Goal: Understand process/instructions

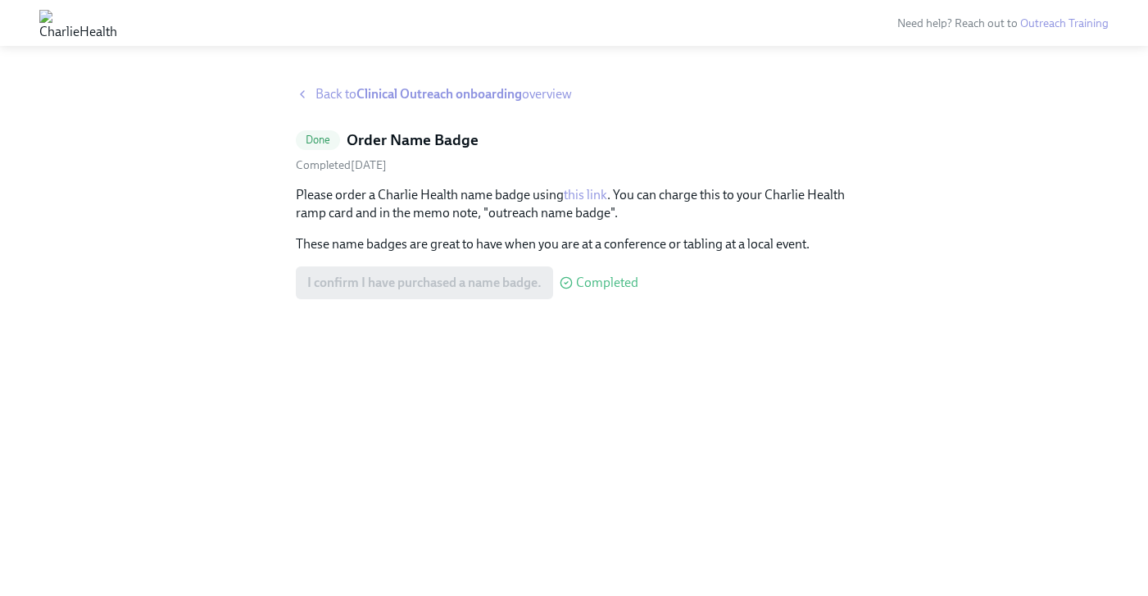
click at [329, 91] on span "Back to Clinical Outreach onboarding overview" at bounding box center [444, 94] width 257 height 18
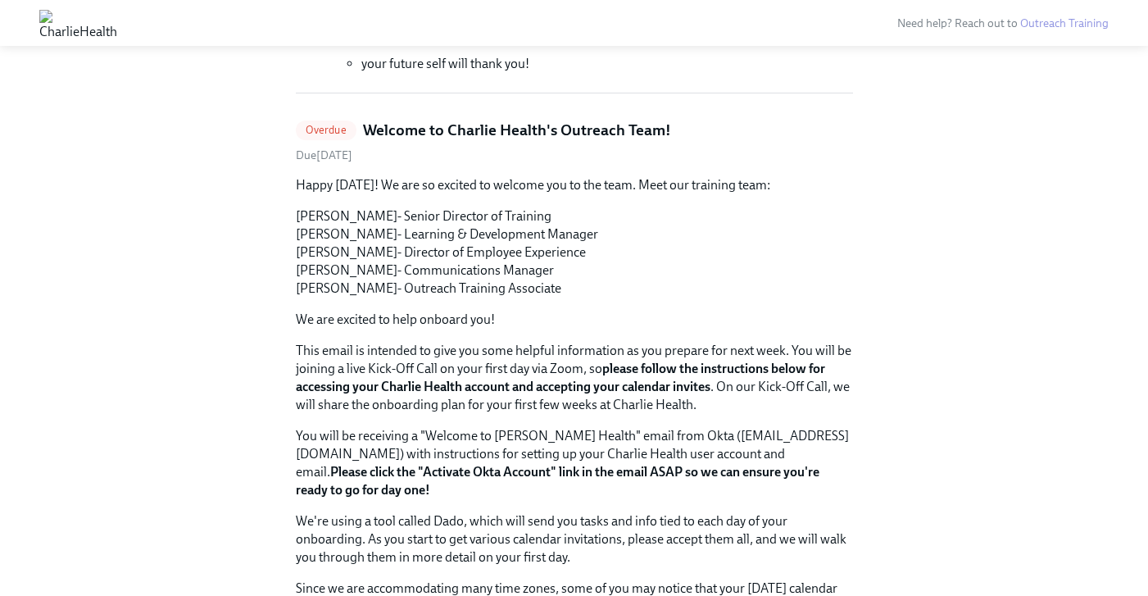
scroll to position [612, 0]
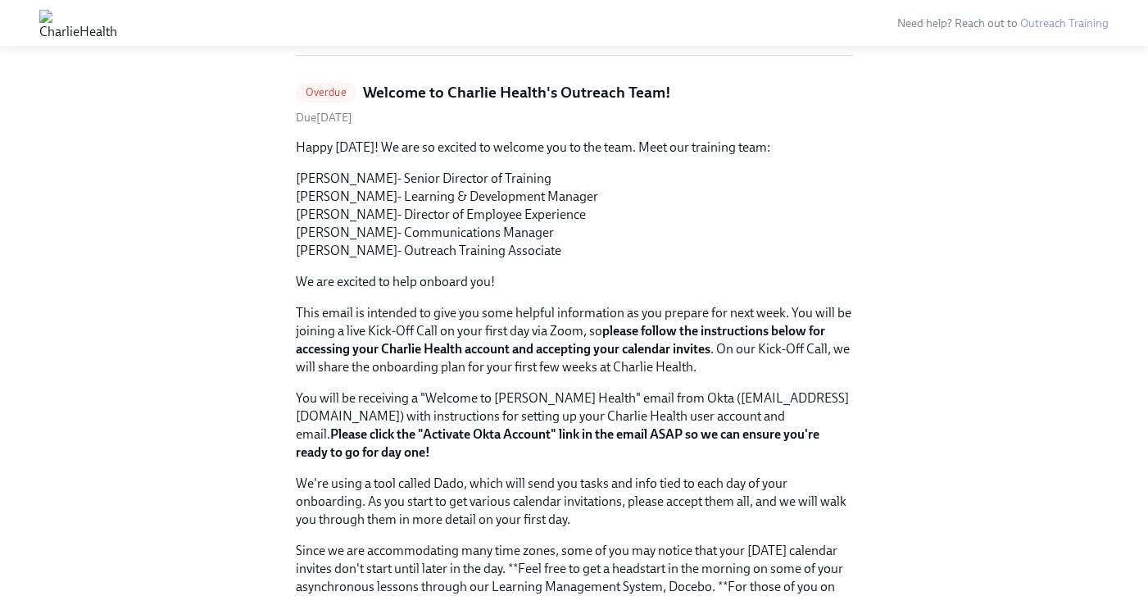
click at [387, 86] on h5 "Welcome to Charlie Health's Outreach Team!" at bounding box center [517, 92] width 308 height 21
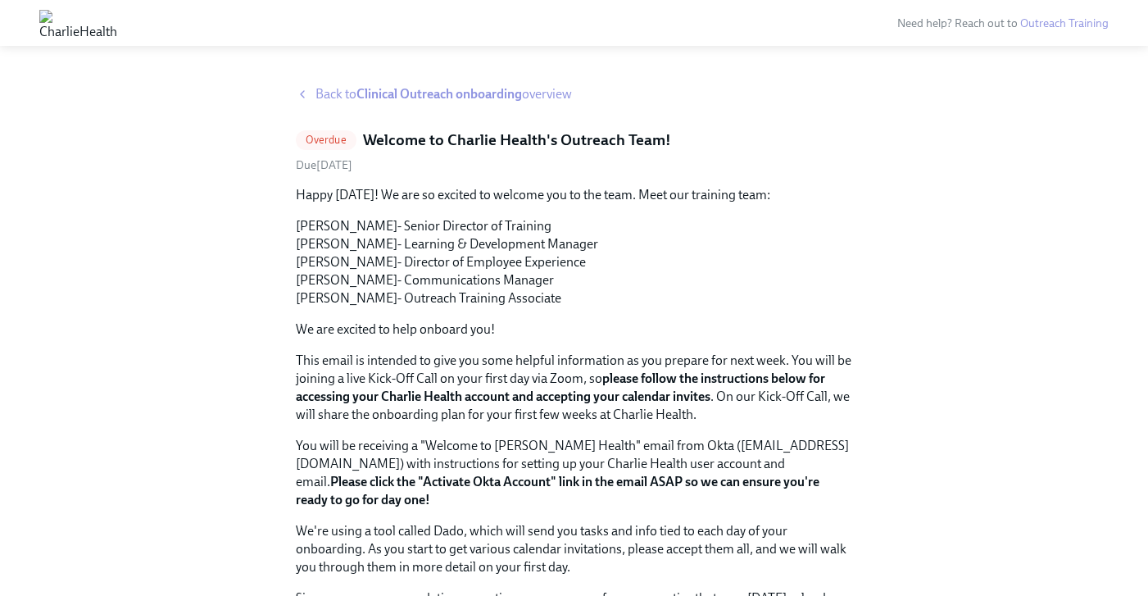
click at [346, 88] on span "Back to Clinical Outreach onboarding overview" at bounding box center [444, 94] width 257 height 18
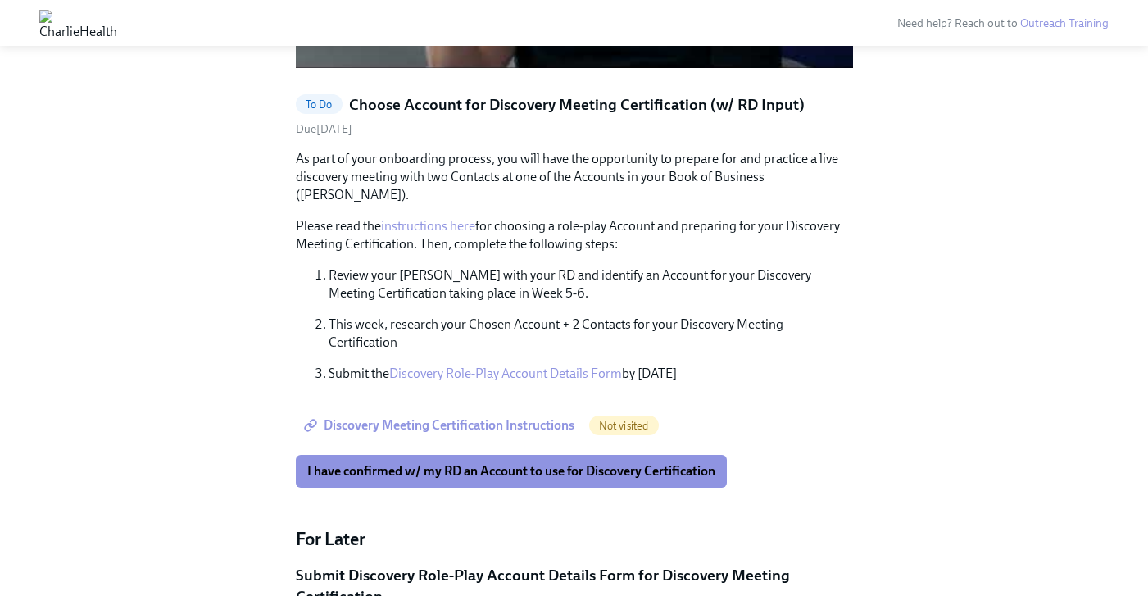
scroll to position [1682, 0]
click at [468, 416] on span "Discovery Meeting Certification Instructions" at bounding box center [440, 424] width 267 height 16
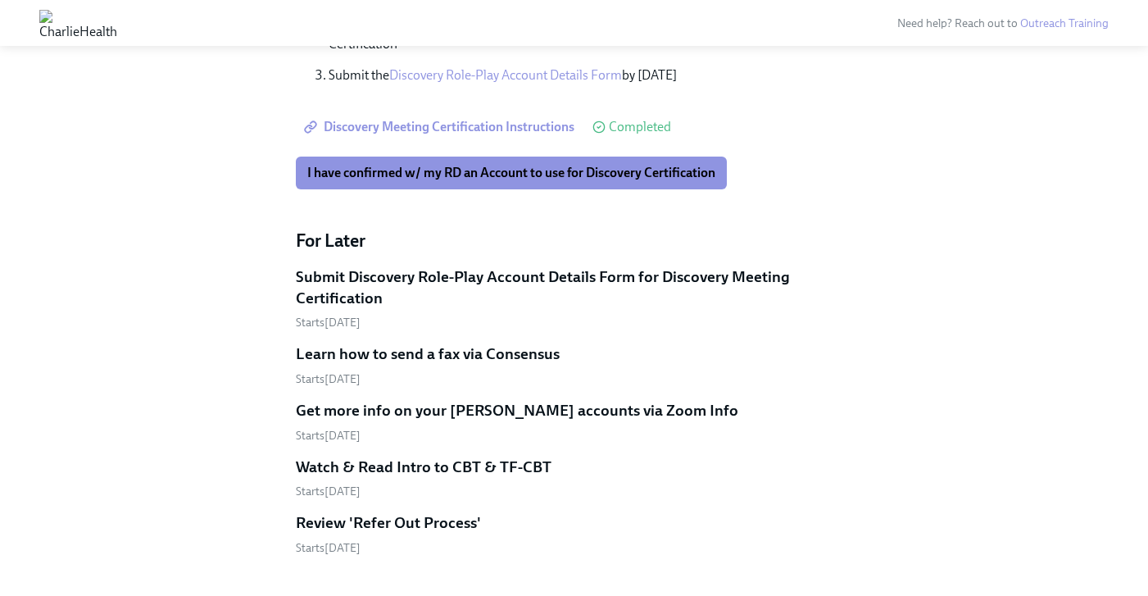
scroll to position [1981, 0]
